Goal: Task Accomplishment & Management: Complete application form

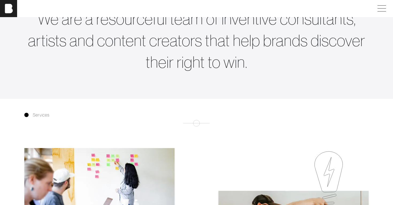
scroll to position [65, 0]
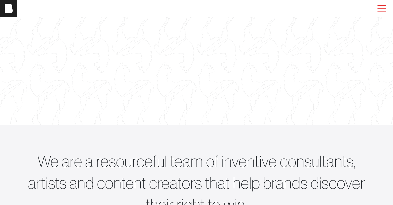
click at [379, 6] on span at bounding box center [381, 9] width 12 height 10
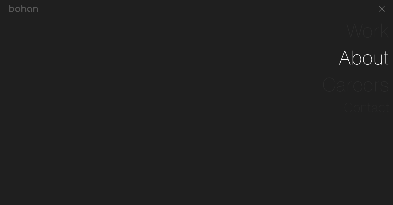
click at [377, 58] on link "About" at bounding box center [364, 57] width 51 height 27
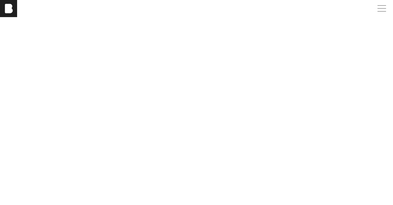
scroll to position [1319, 0]
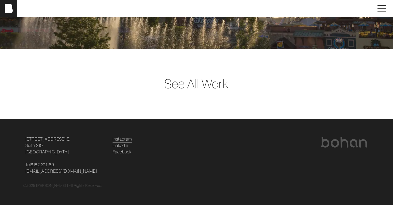
click at [126, 138] on link "Instagram" at bounding box center [122, 139] width 19 height 6
drag, startPoint x: 71, startPoint y: 148, endPoint x: 25, endPoint y: 135, distance: 47.8
click at [25, 135] on footer "[STREET_ADDRESS] [STREET_ADDRESS] Tel [PHONE_NUMBER] [EMAIL_ADDRESS][DOMAIN_NAM…" at bounding box center [196, 162] width 393 height 87
copy link "[STREET_ADDRESS] [STREET_ADDRESS]"
click at [387, 4] on div at bounding box center [382, 9] width 15 height 10
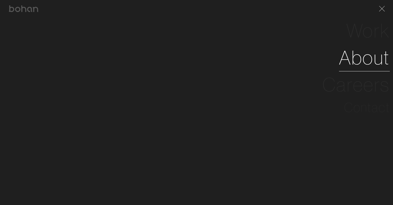
click at [366, 60] on link "About" at bounding box center [364, 57] width 51 height 27
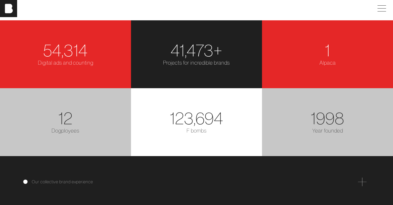
scroll to position [825, 0]
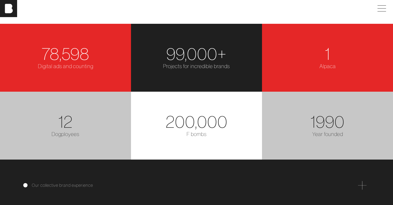
click at [66, 135] on div "Dogployees" at bounding box center [65, 134] width 125 height 8
click at [65, 126] on span "12" at bounding box center [65, 122] width 14 height 22
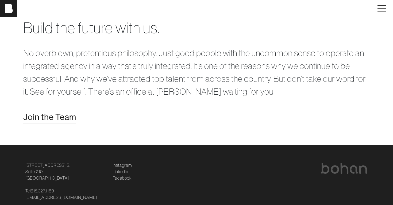
scroll to position [1070, 0]
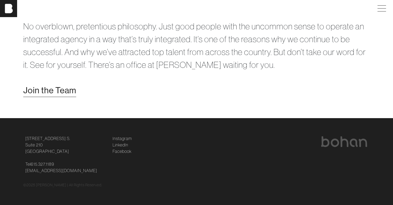
click at [61, 90] on span "Join the Team" at bounding box center [49, 90] width 53 height 13
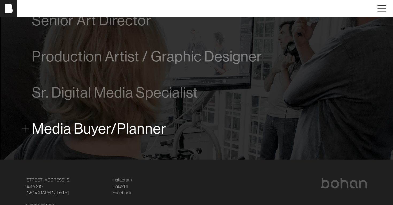
scroll to position [358, 0]
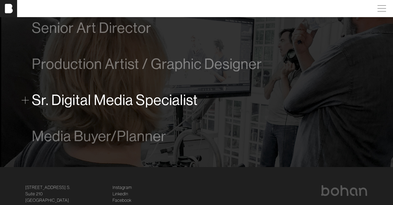
click at [23, 100] on span at bounding box center [25, 100] width 7 height 7
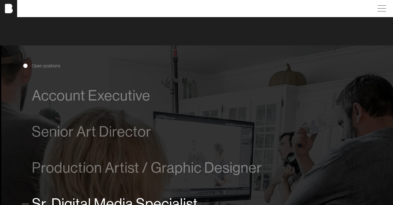
scroll to position [441, 0]
